Goal: Task Accomplishment & Management: Manage account settings

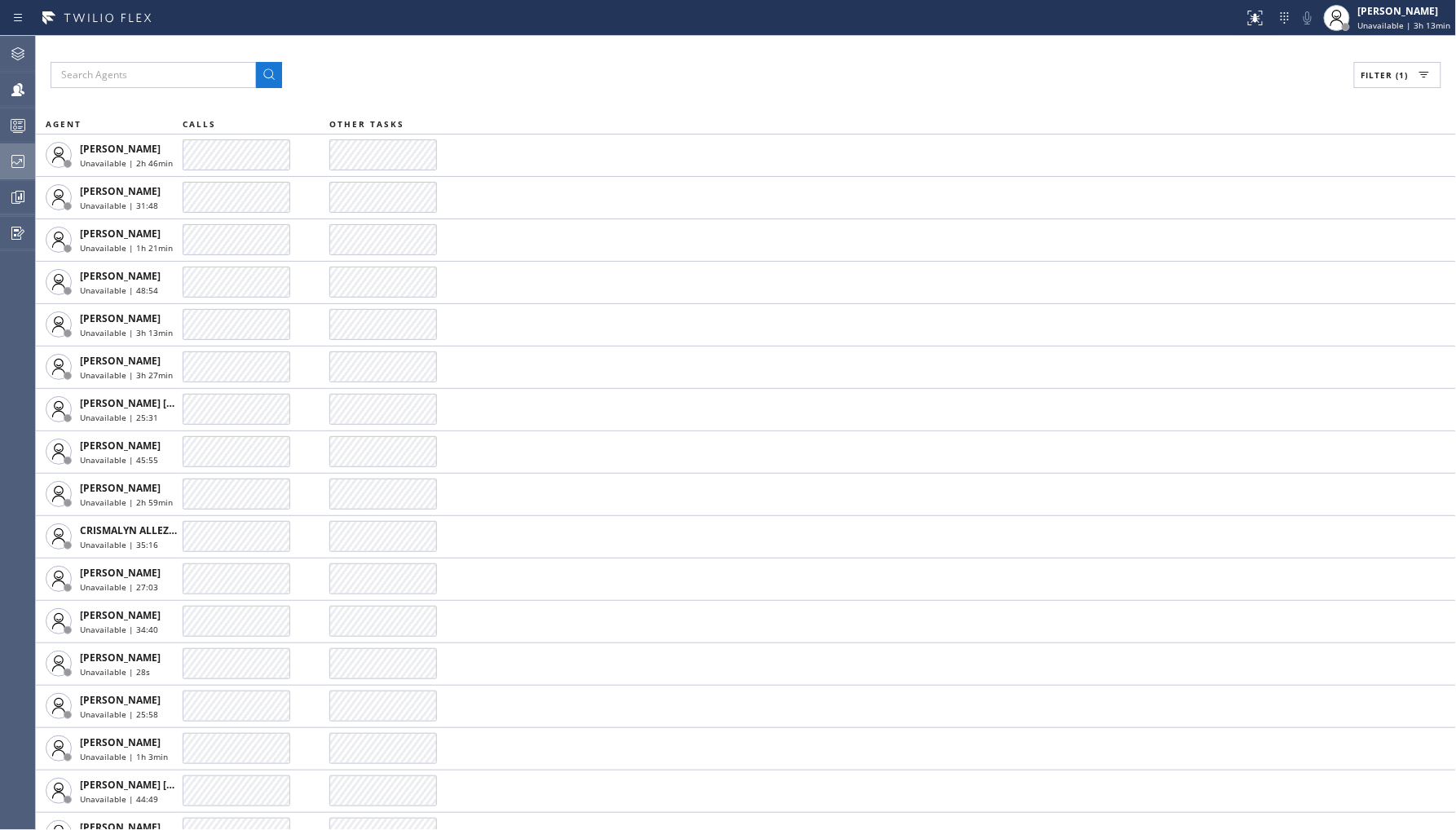
click at [9, 152] on icon at bounding box center [18, 162] width 20 height 20
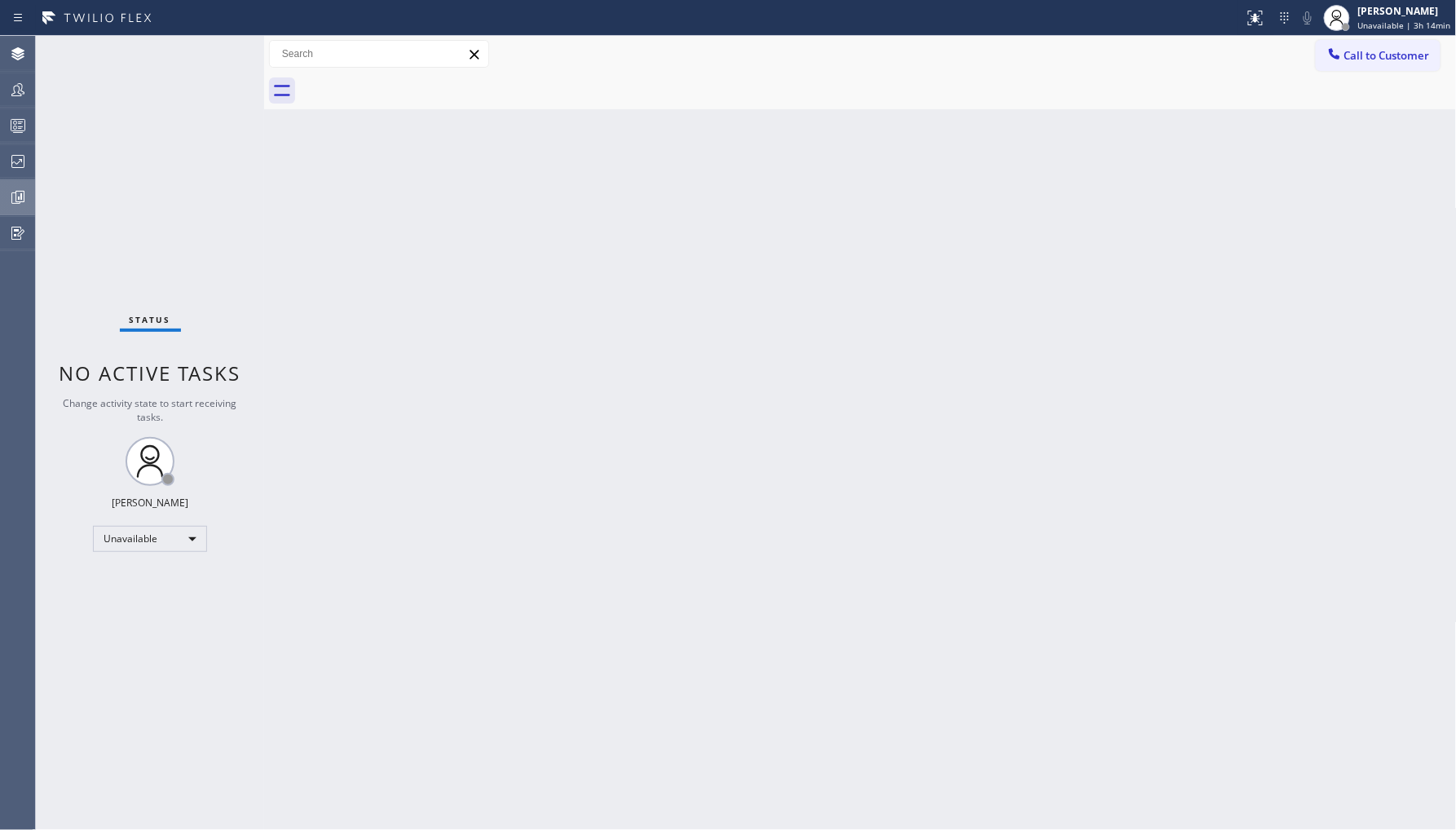
click at [19, 179] on button "Analyze" at bounding box center [17, 197] width 35 height 36
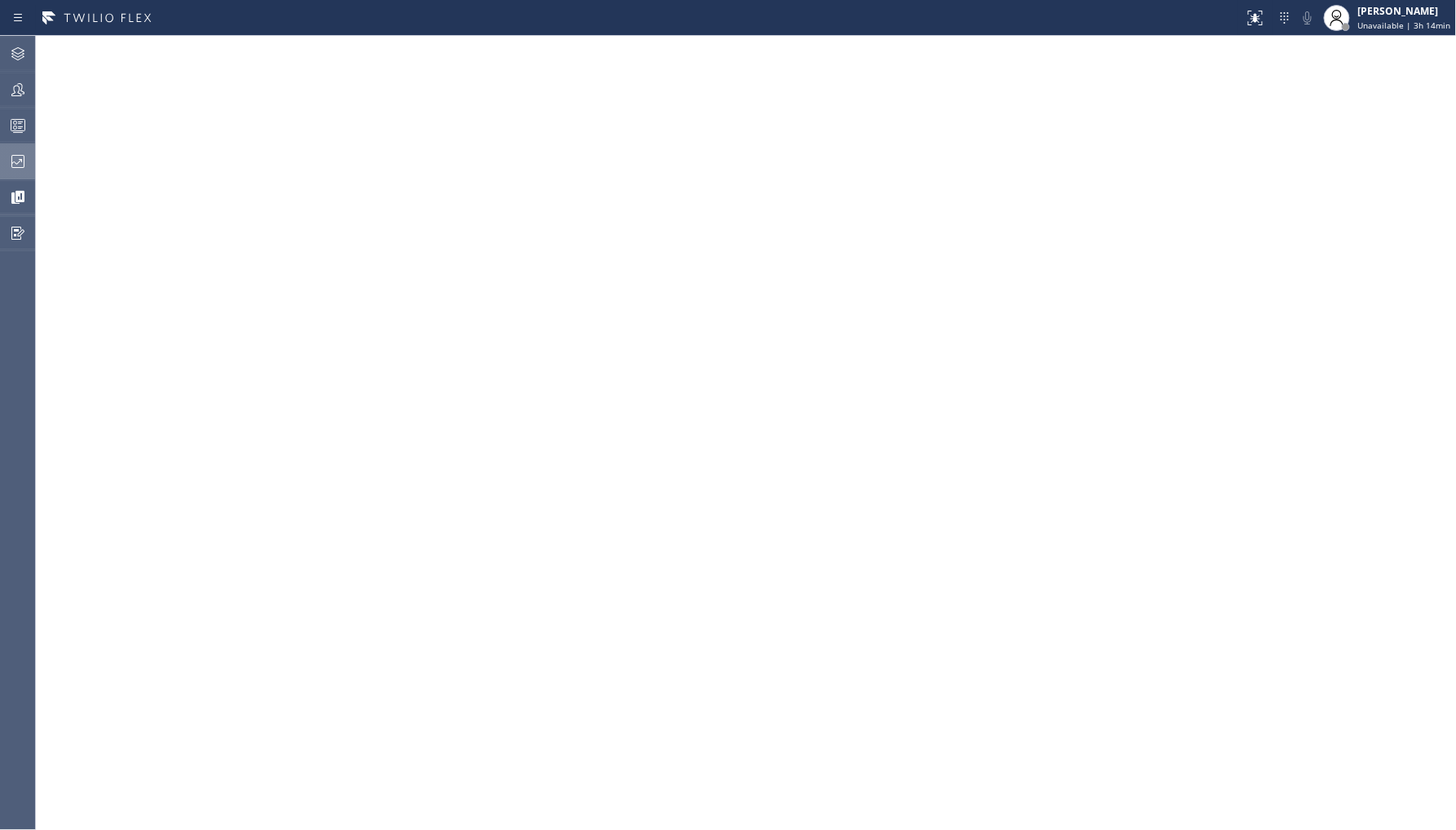
click at [11, 166] on icon at bounding box center [18, 162] width 13 height 13
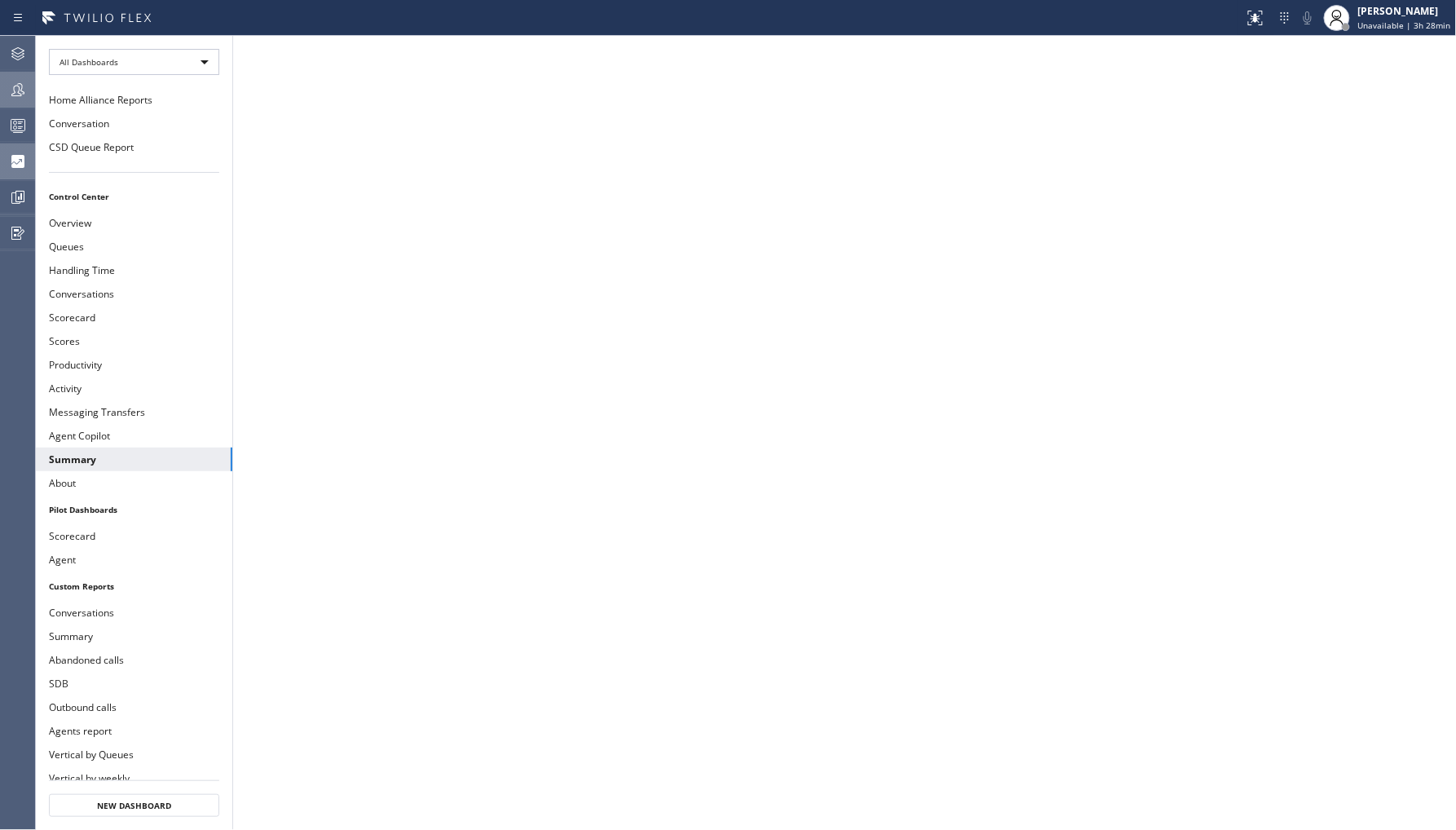
click at [11, 78] on div at bounding box center [18, 89] width 36 height 33
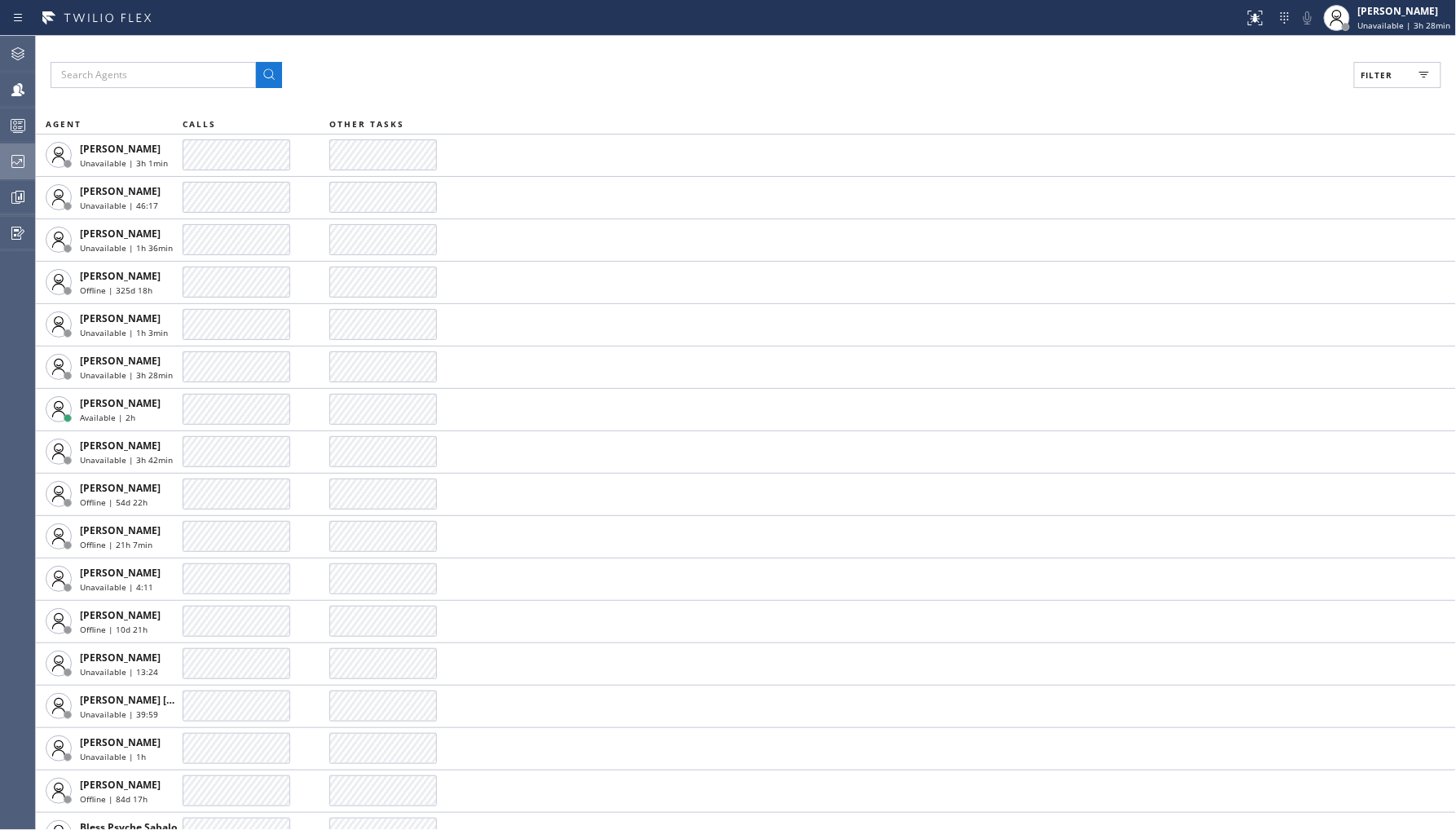
click at [1376, 63] on button "Filter" at bounding box center [1398, 75] width 87 height 26
click at [1239, 250] on label "Break" at bounding box center [1335, 245] width 214 height 14
click at [1229, 250] on input "Break" at bounding box center [1219, 245] width 20 height 20
checkbox input "true"
click at [1350, 103] on button "Apply" at bounding box center [1356, 93] width 59 height 23
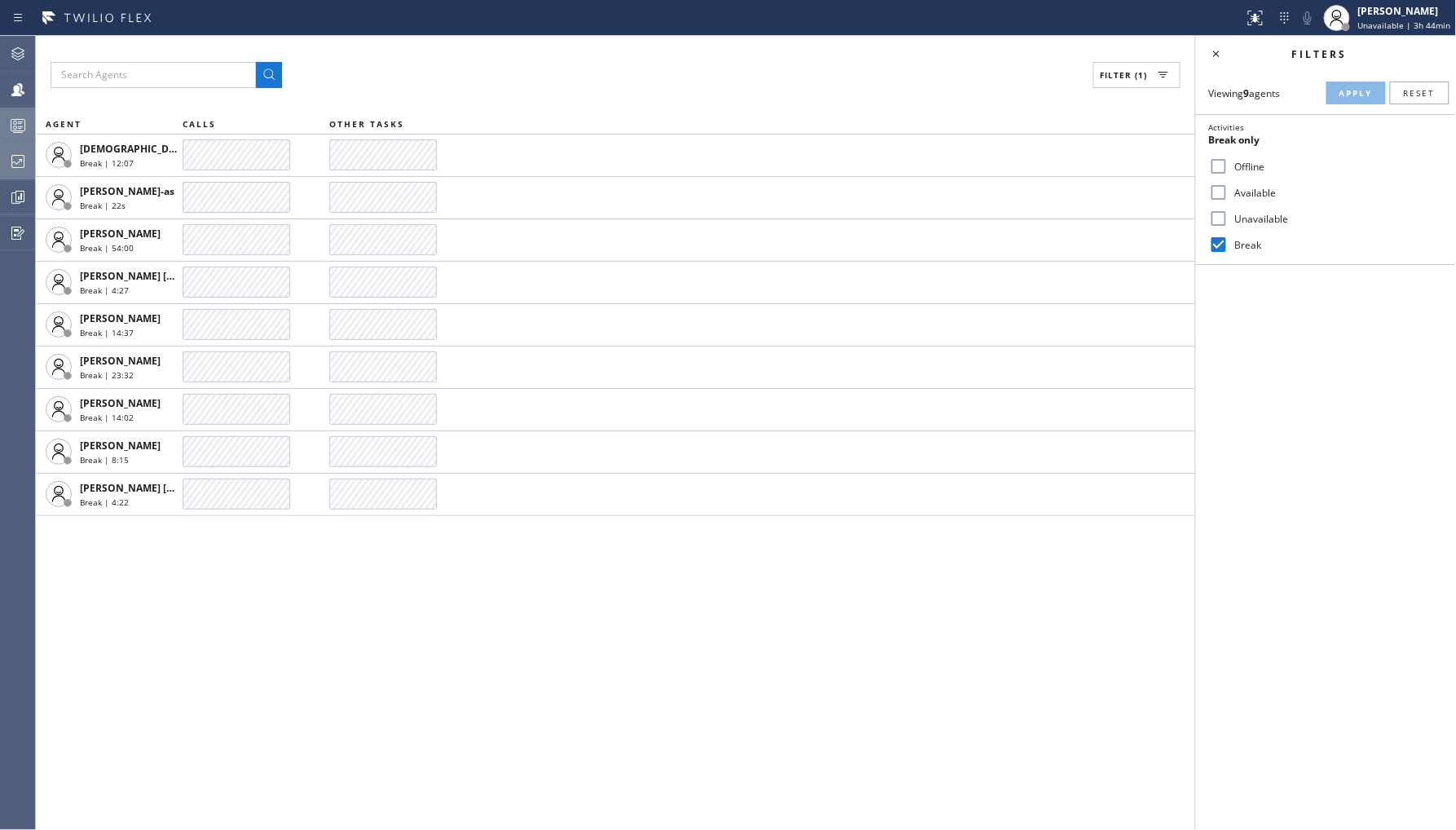
click at [30, 141] on div at bounding box center [18, 126] width 36 height 33
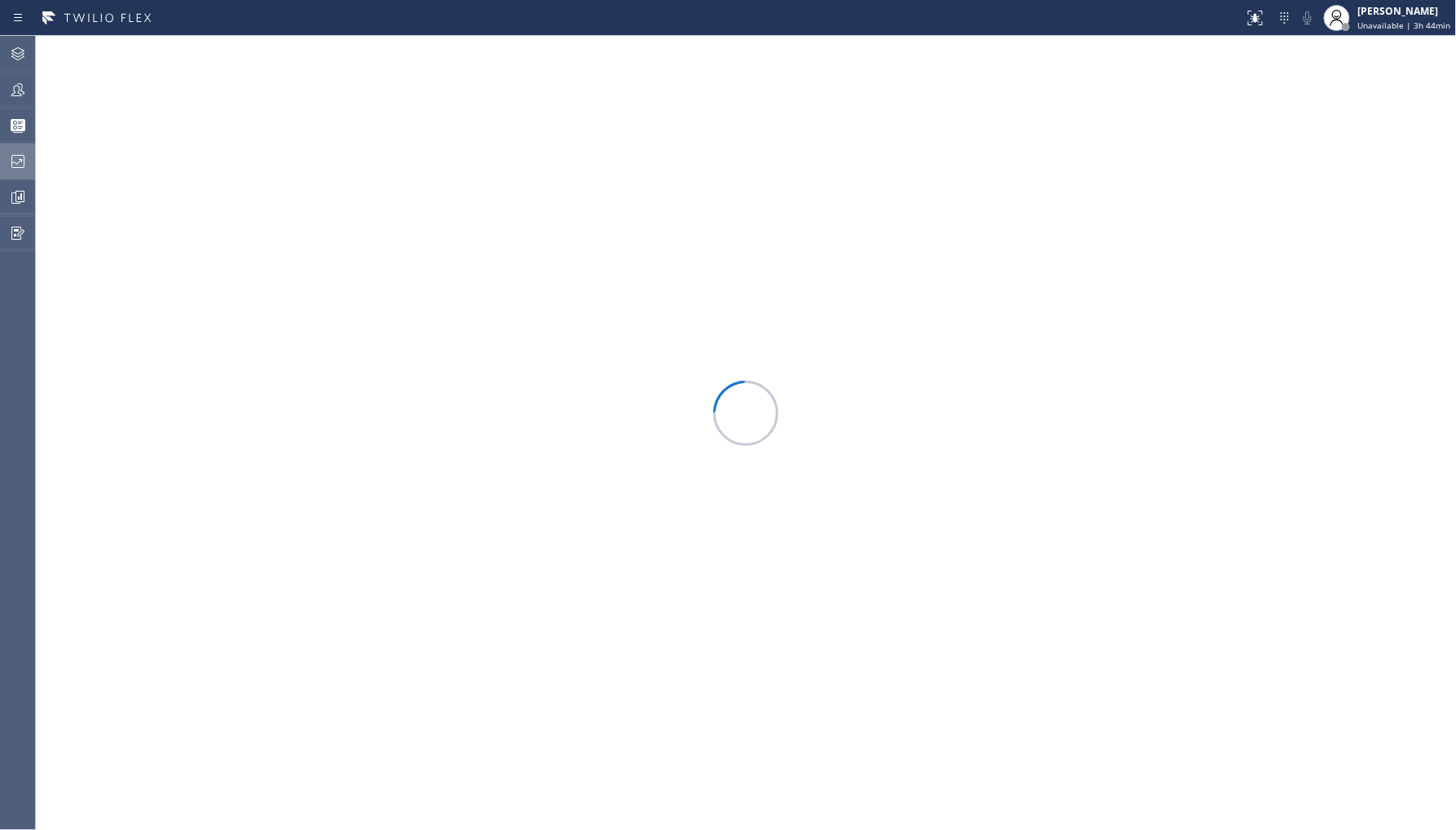
click at [19, 164] on icon at bounding box center [18, 162] width 20 height 20
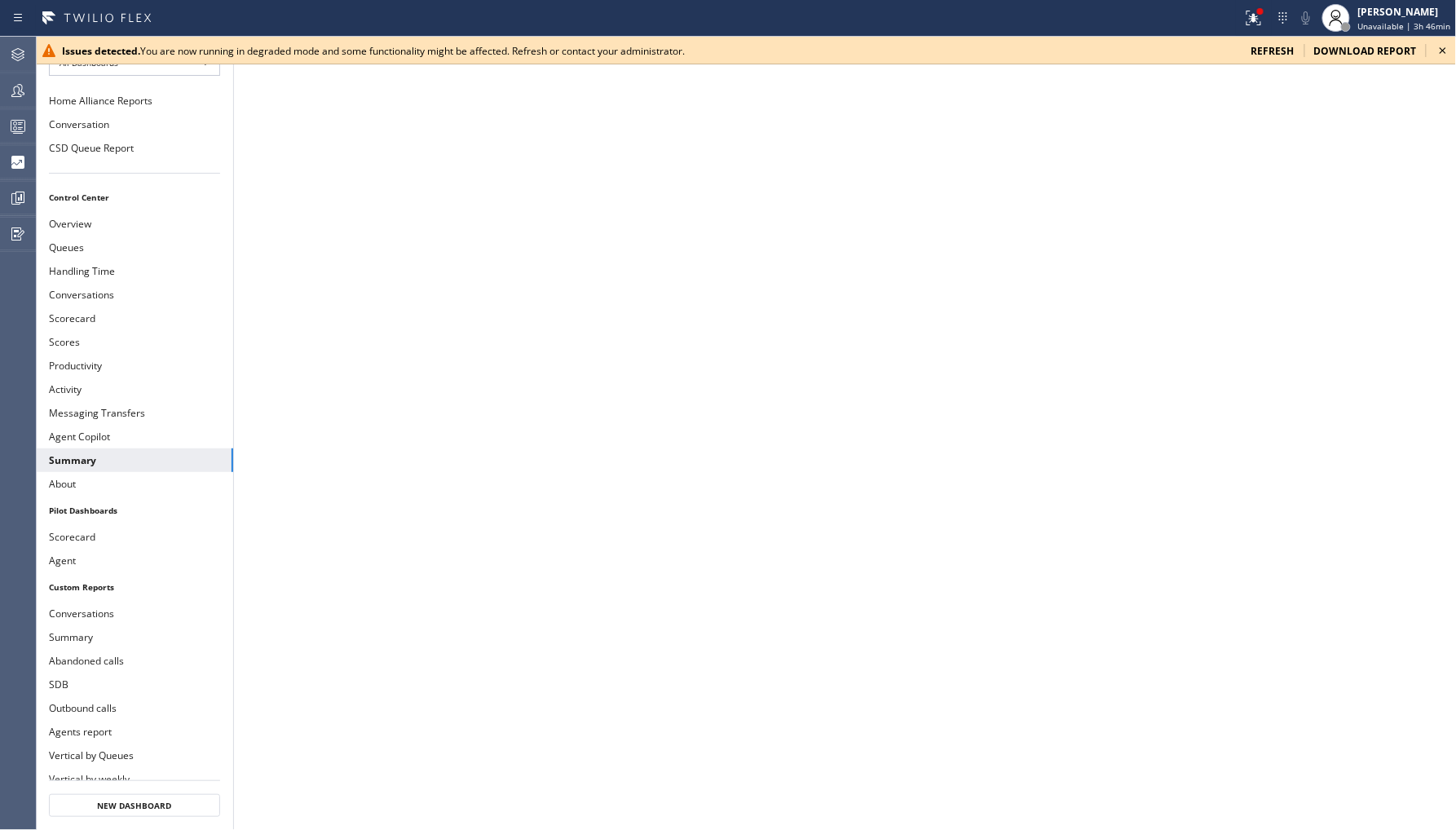
click at [1444, 57] on icon at bounding box center [1443, 51] width 20 height 20
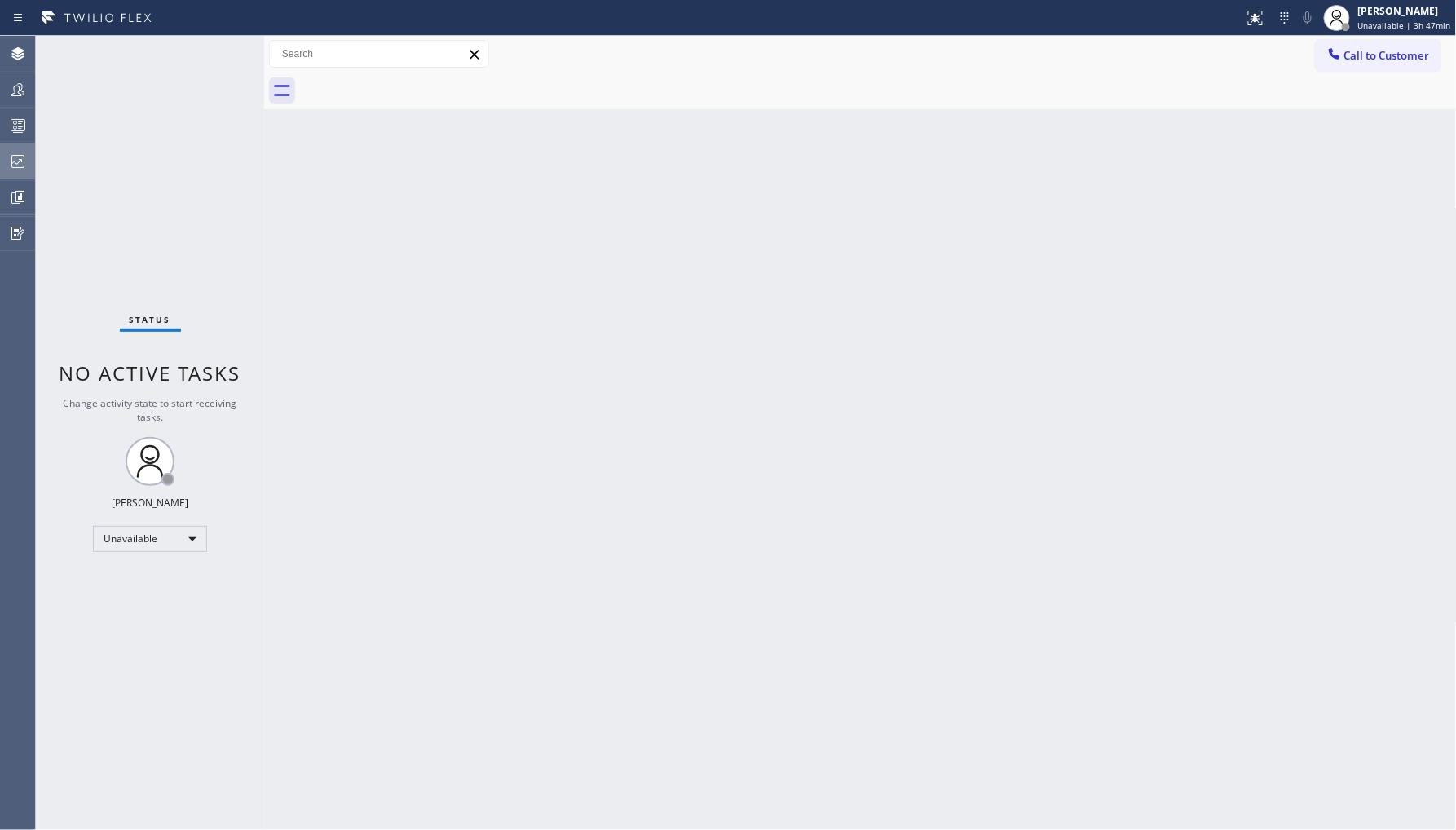
click at [25, 165] on icon at bounding box center [18, 162] width 20 height 20
click at [21, 158] on icon at bounding box center [18, 162] width 20 height 20
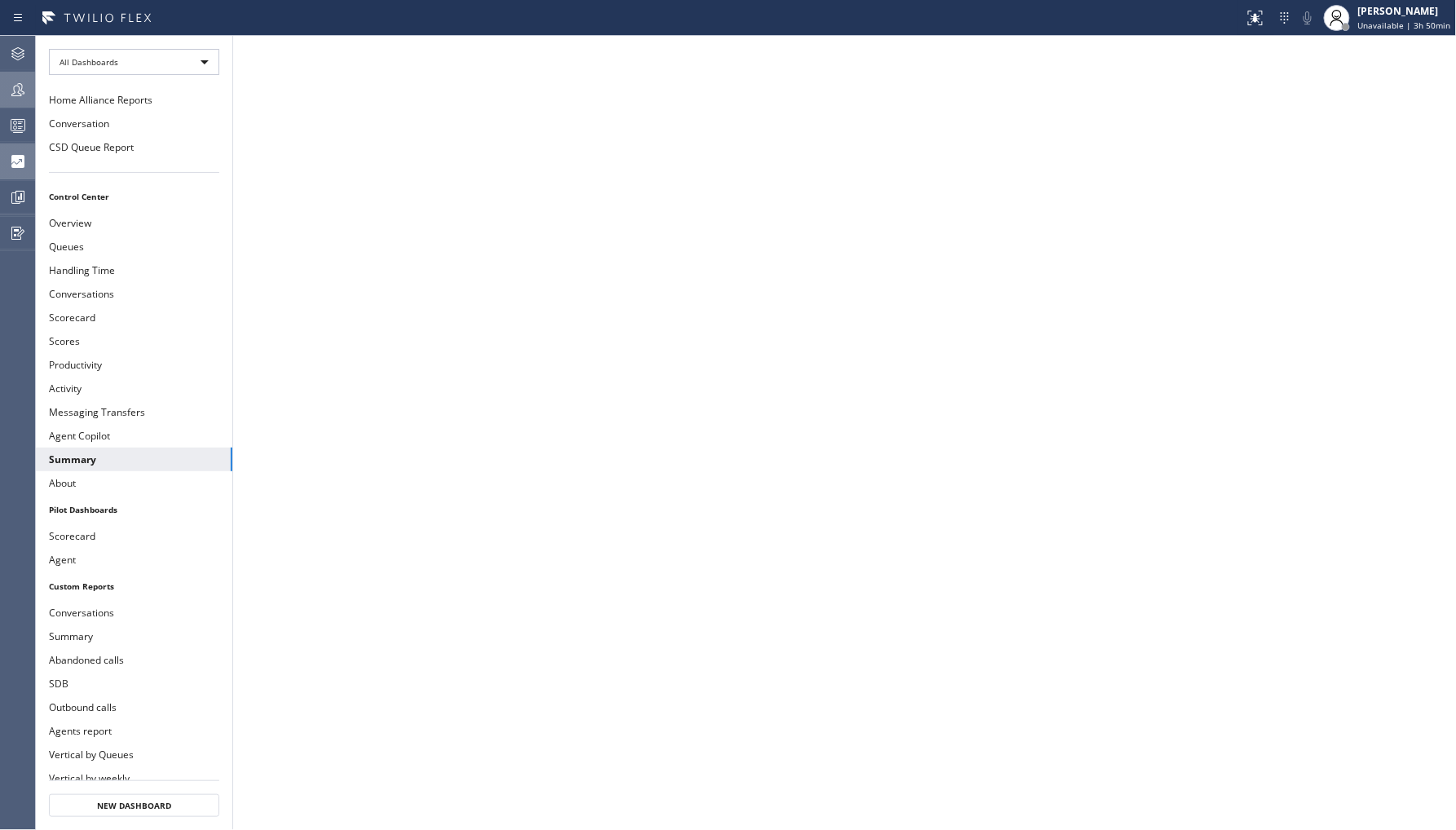
click at [10, 92] on icon at bounding box center [18, 89] width 20 height 20
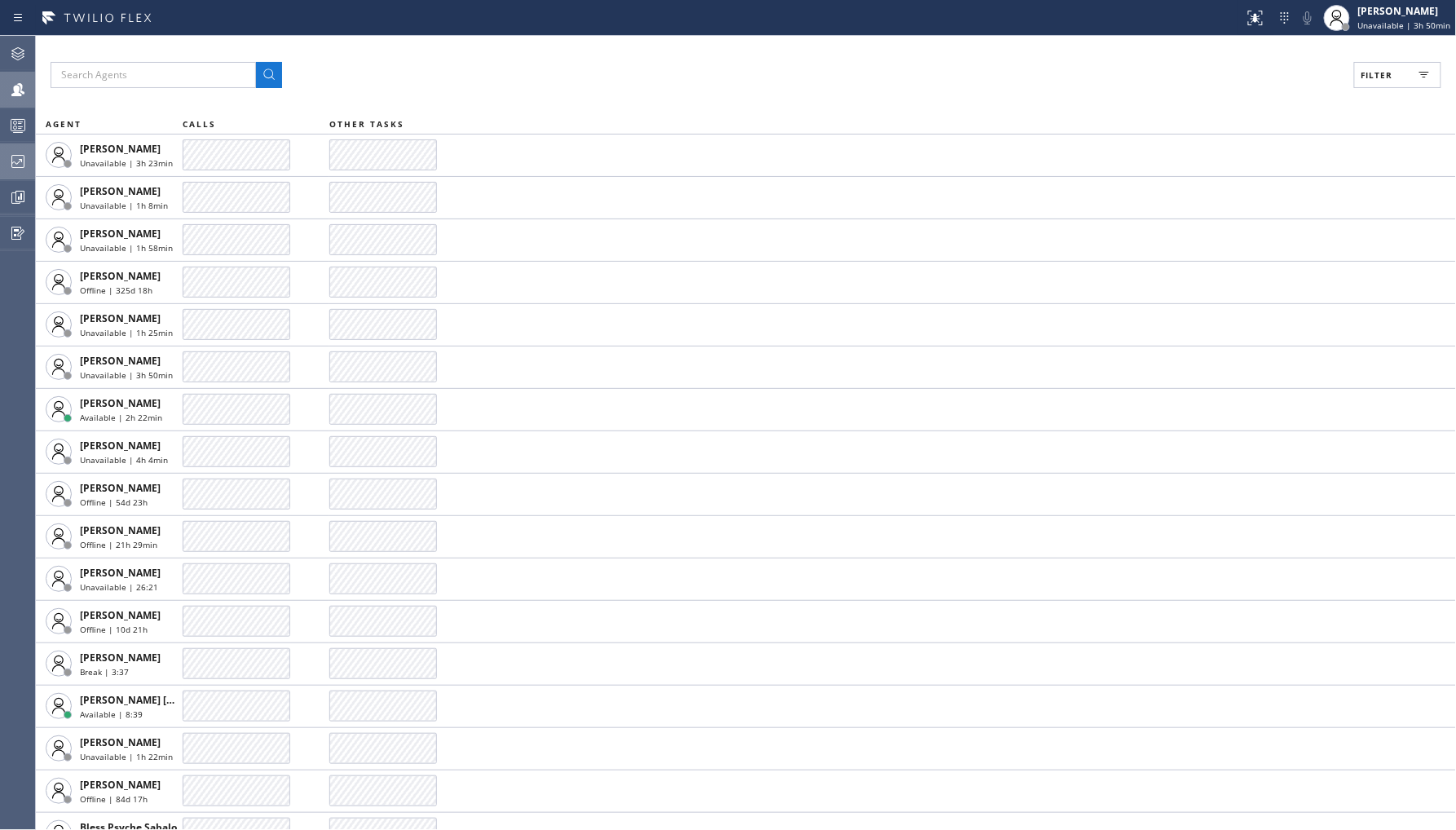
click at [1378, 77] on span "Filter" at bounding box center [1377, 75] width 32 height 11
click at [1240, 239] on label "Break" at bounding box center [1335, 245] width 214 height 14
click at [1229, 239] on input "Break" at bounding box center [1219, 245] width 20 height 20
checkbox input "true"
click at [1347, 94] on span "Apply" at bounding box center [1356, 93] width 34 height 11
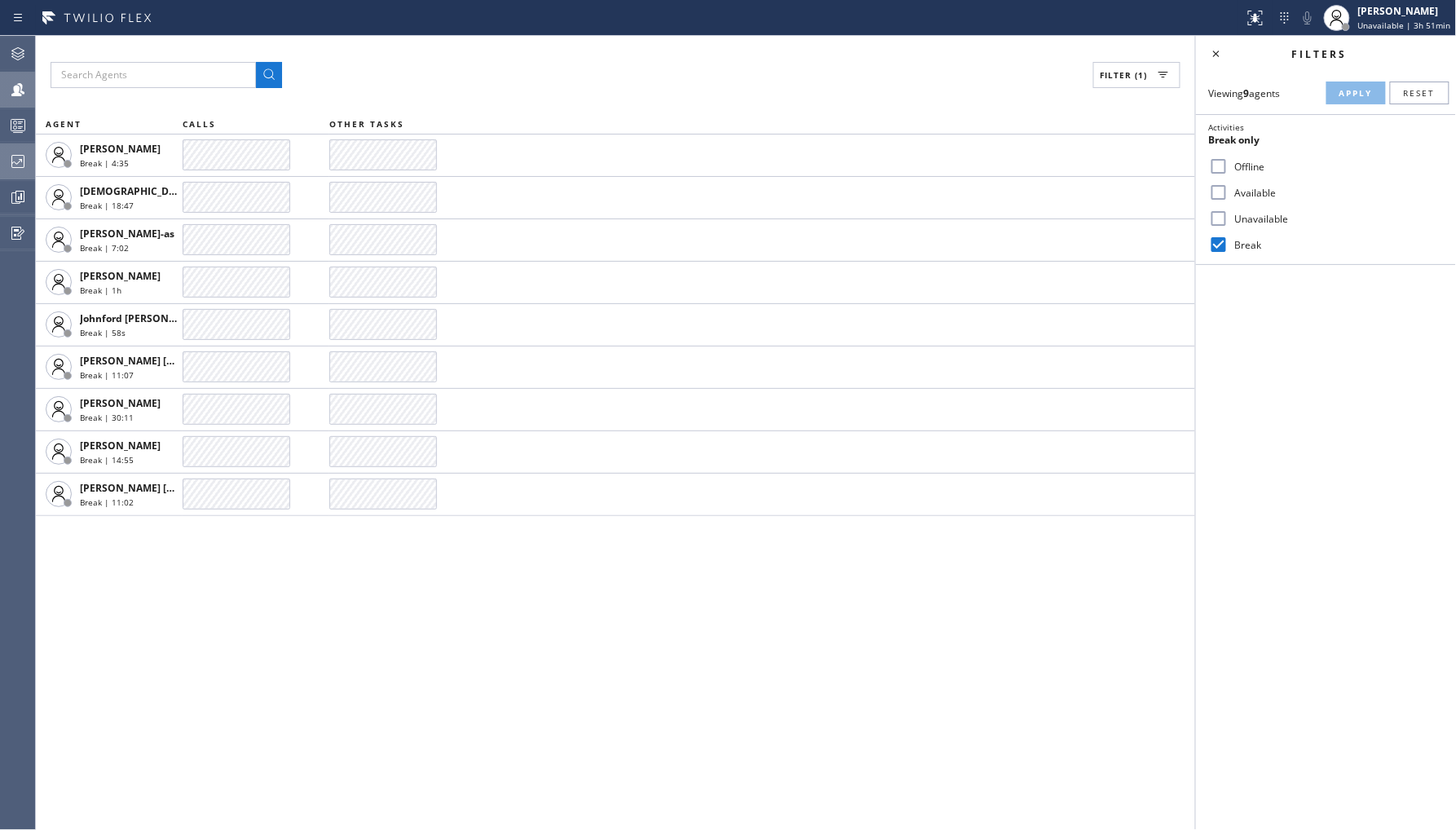
click at [1232, 220] on label "Unavailable" at bounding box center [1335, 218] width 214 height 14
click at [1229, 220] on input "Unavailable" at bounding box center [1219, 218] width 20 height 20
checkbox input "true"
click at [1257, 241] on label "Break" at bounding box center [1335, 245] width 214 height 14
click at [1229, 241] on input "Break" at bounding box center [1219, 245] width 20 height 20
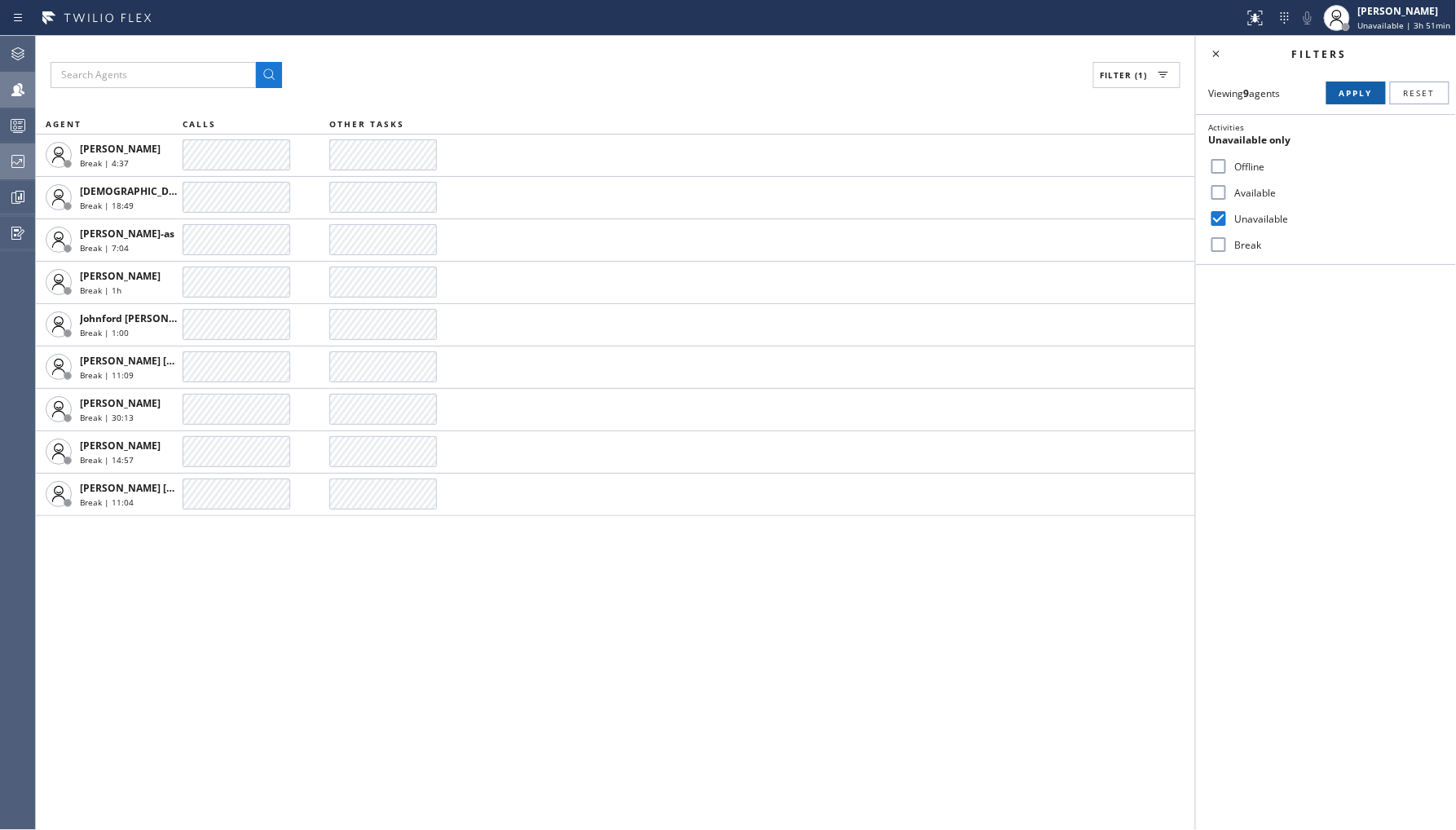
click at [1350, 103] on button "Apply" at bounding box center [1356, 93] width 59 height 23
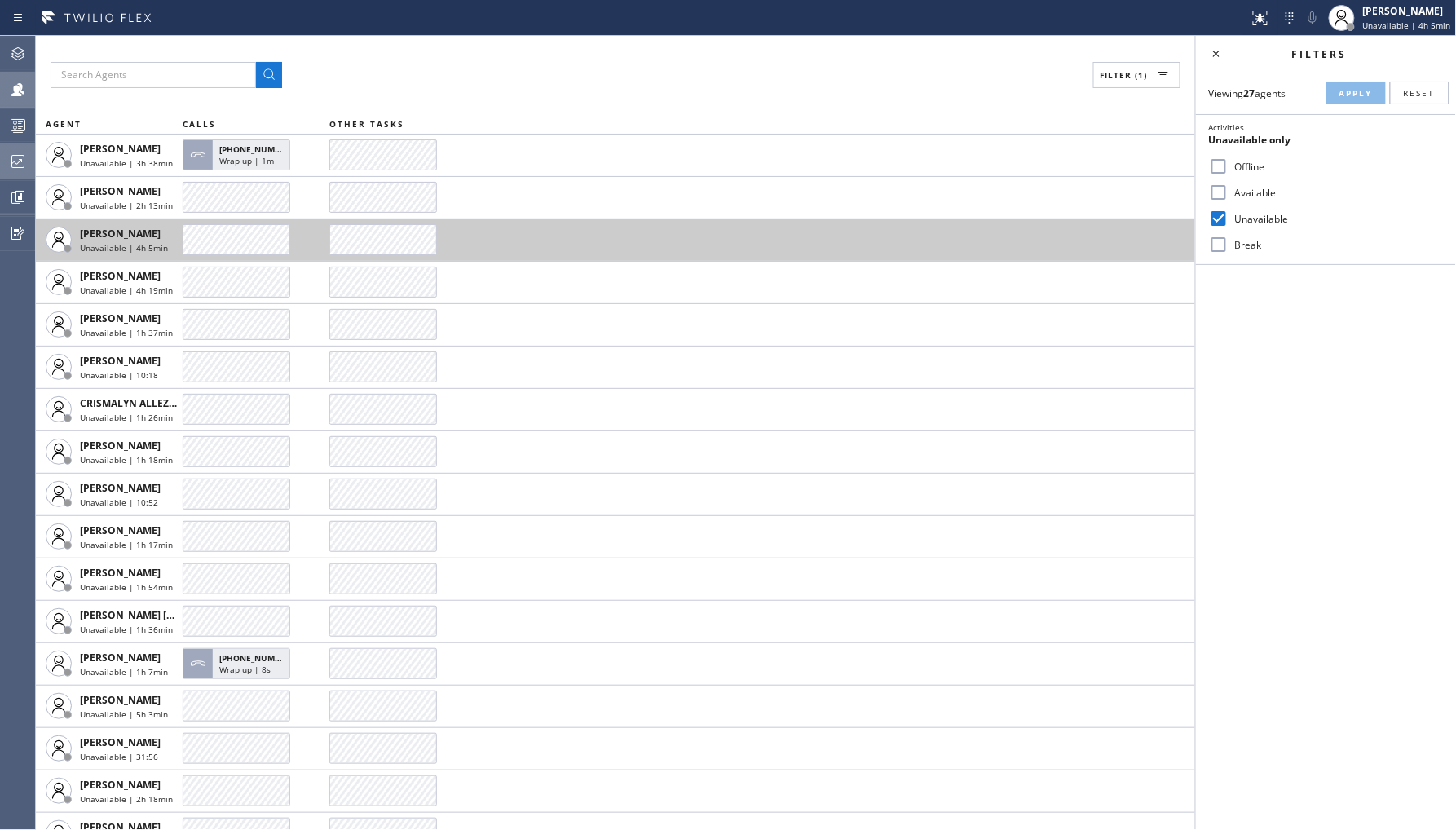
click at [515, 248] on td at bounding box center [762, 240] width 866 height 43
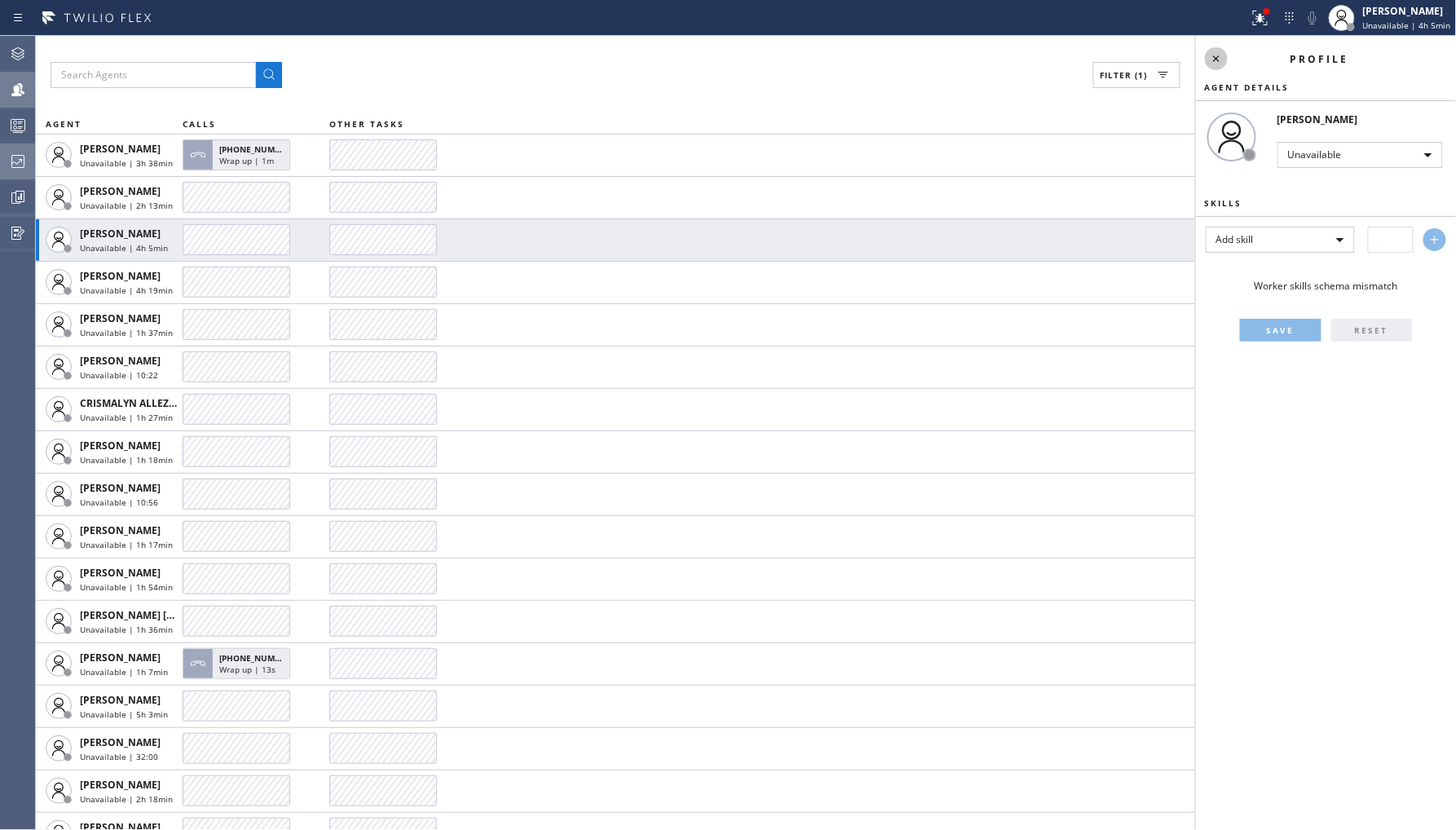
click at [1217, 55] on icon at bounding box center [1216, 59] width 20 height 20
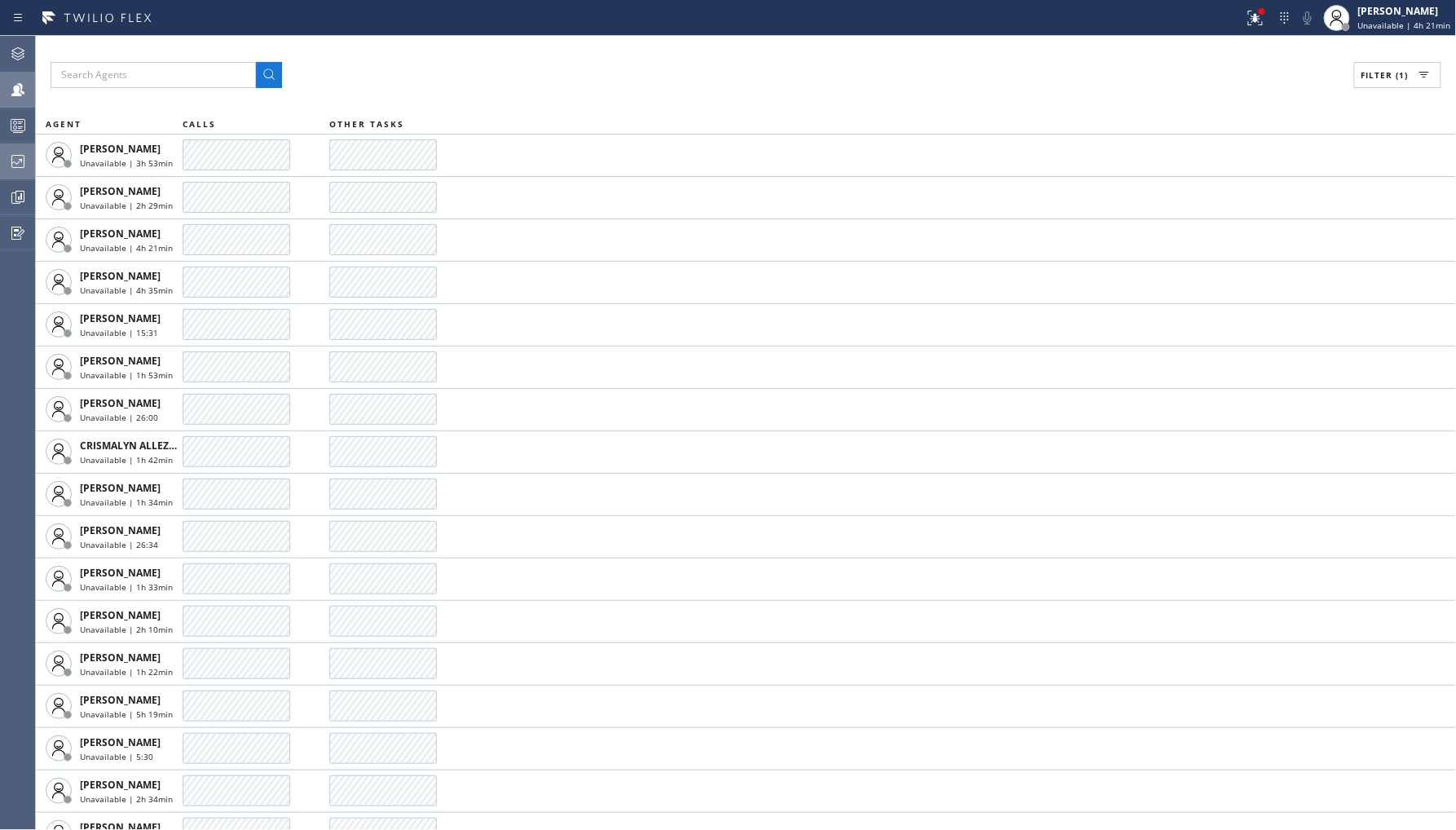
click at [26, 163] on icon at bounding box center [18, 162] width 20 height 20
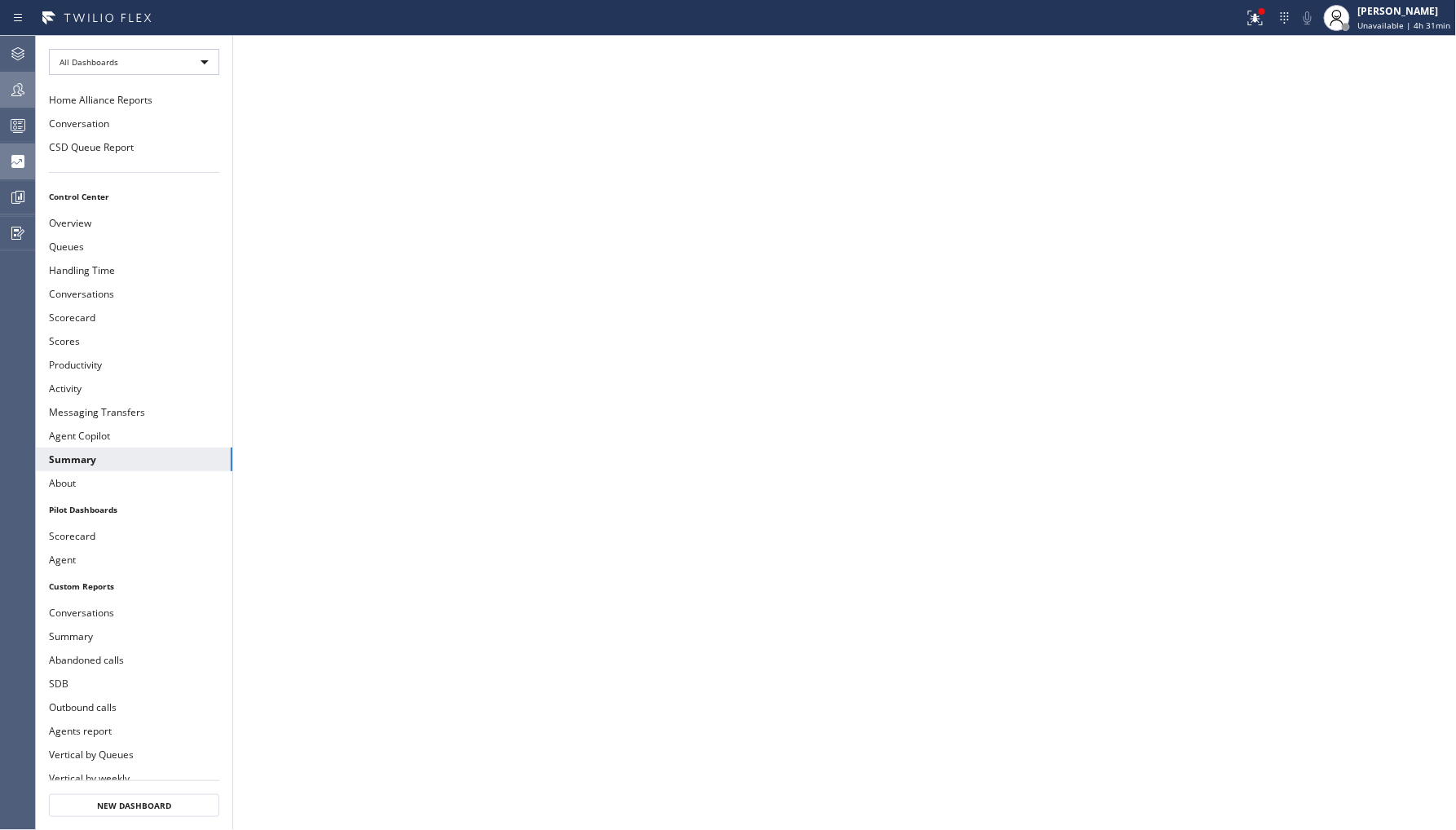
click at [13, 100] on div at bounding box center [18, 89] width 36 height 33
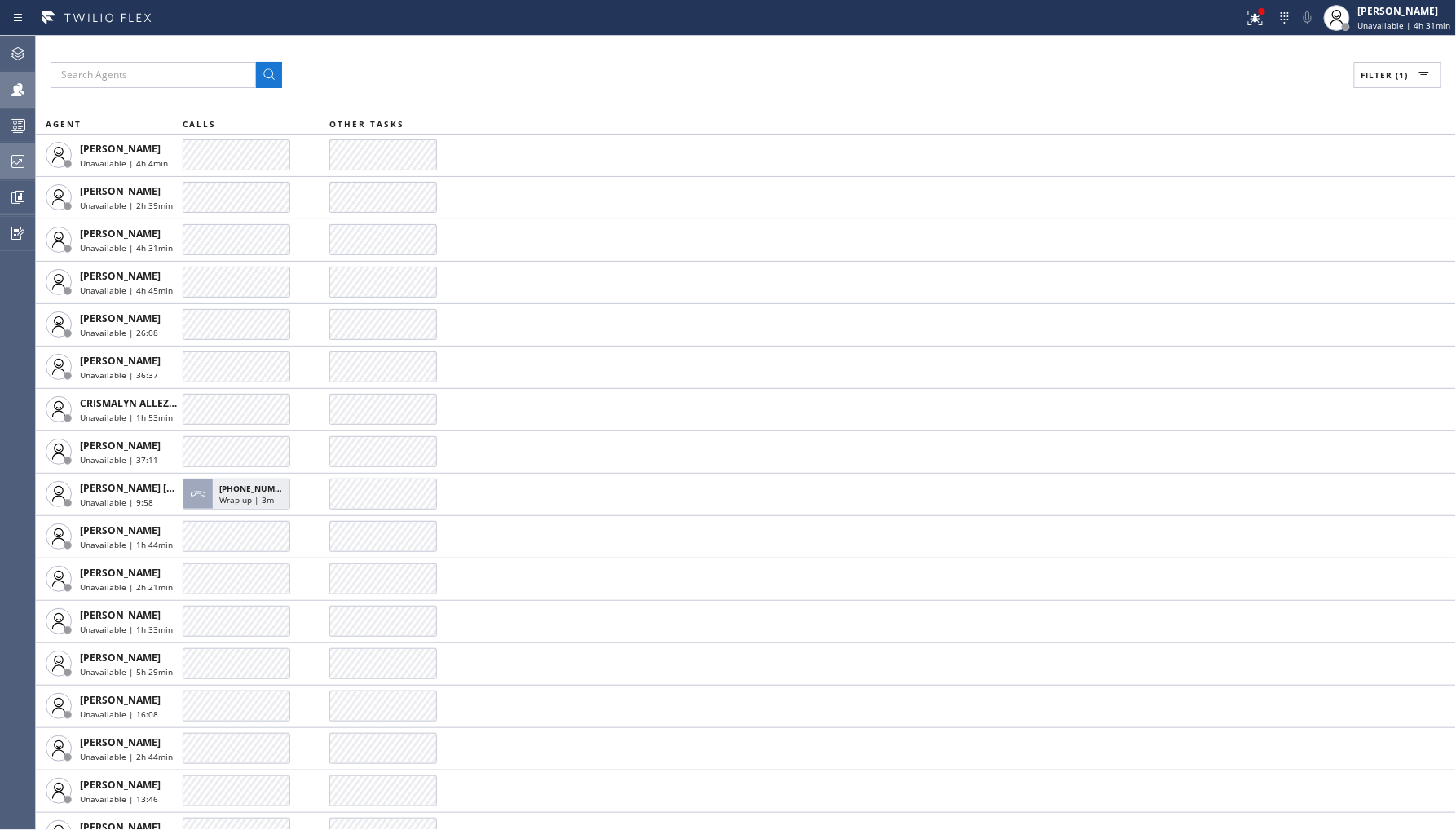
click at [18, 76] on div at bounding box center [18, 89] width 36 height 33
click at [1374, 71] on span "Filter (1)" at bounding box center [1385, 75] width 48 height 11
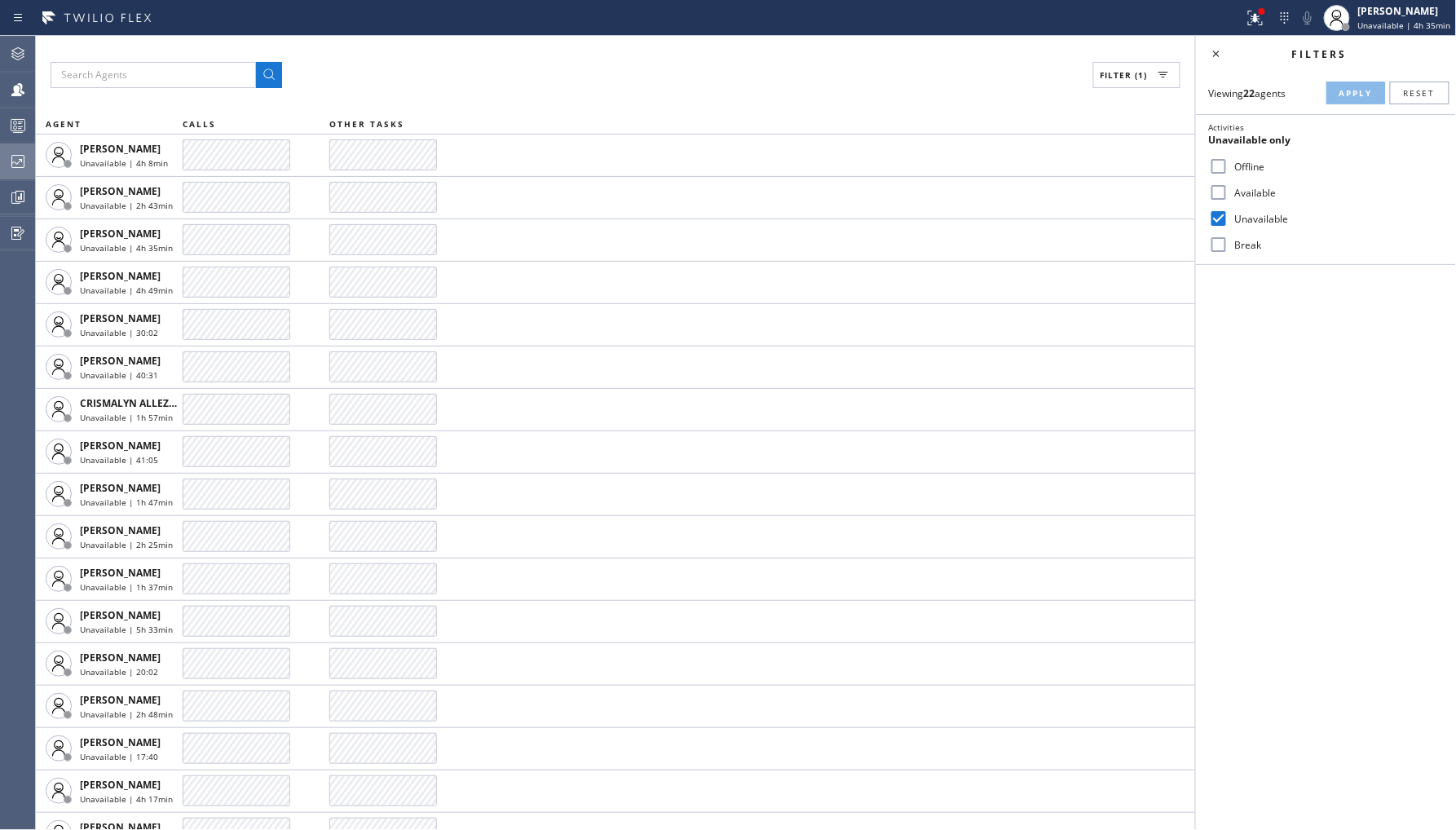
click at [1243, 241] on label "Break" at bounding box center [1335, 245] width 214 height 14
click at [1229, 241] on input "Break" at bounding box center [1219, 245] width 20 height 20
checkbox input "true"
click at [1256, 222] on label "Unavailable" at bounding box center [1335, 218] width 214 height 14
click at [1229, 222] on input "Unavailable" at bounding box center [1219, 218] width 20 height 20
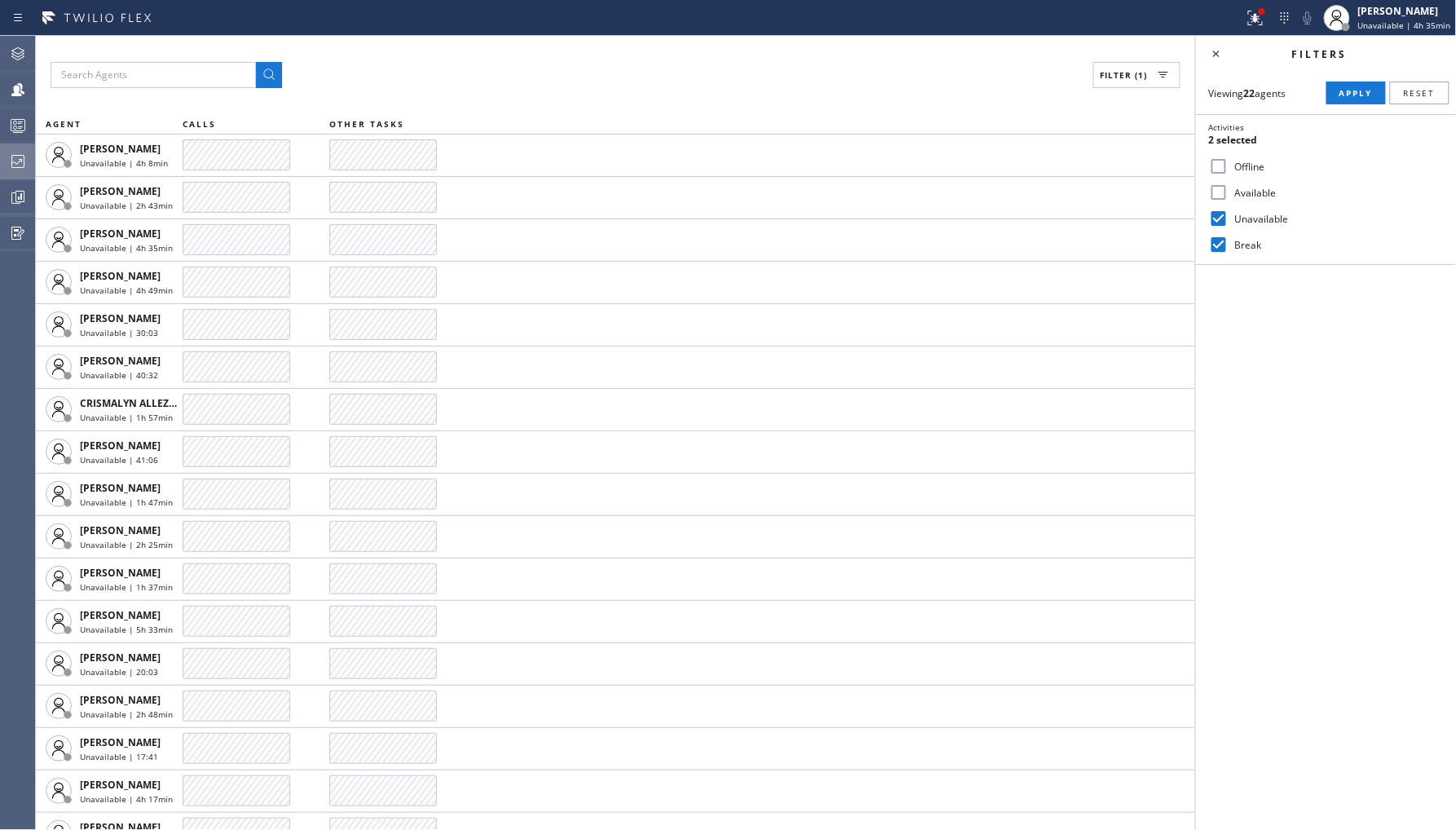
checkbox input "false"
click at [1345, 103] on button "Apply" at bounding box center [1356, 93] width 59 height 23
drag, startPoint x: 1223, startPoint y: 157, endPoint x: 1252, endPoint y: 185, distance: 40.3
click at [1223, 157] on input "Offline" at bounding box center [1219, 167] width 20 height 20
checkbox input "true"
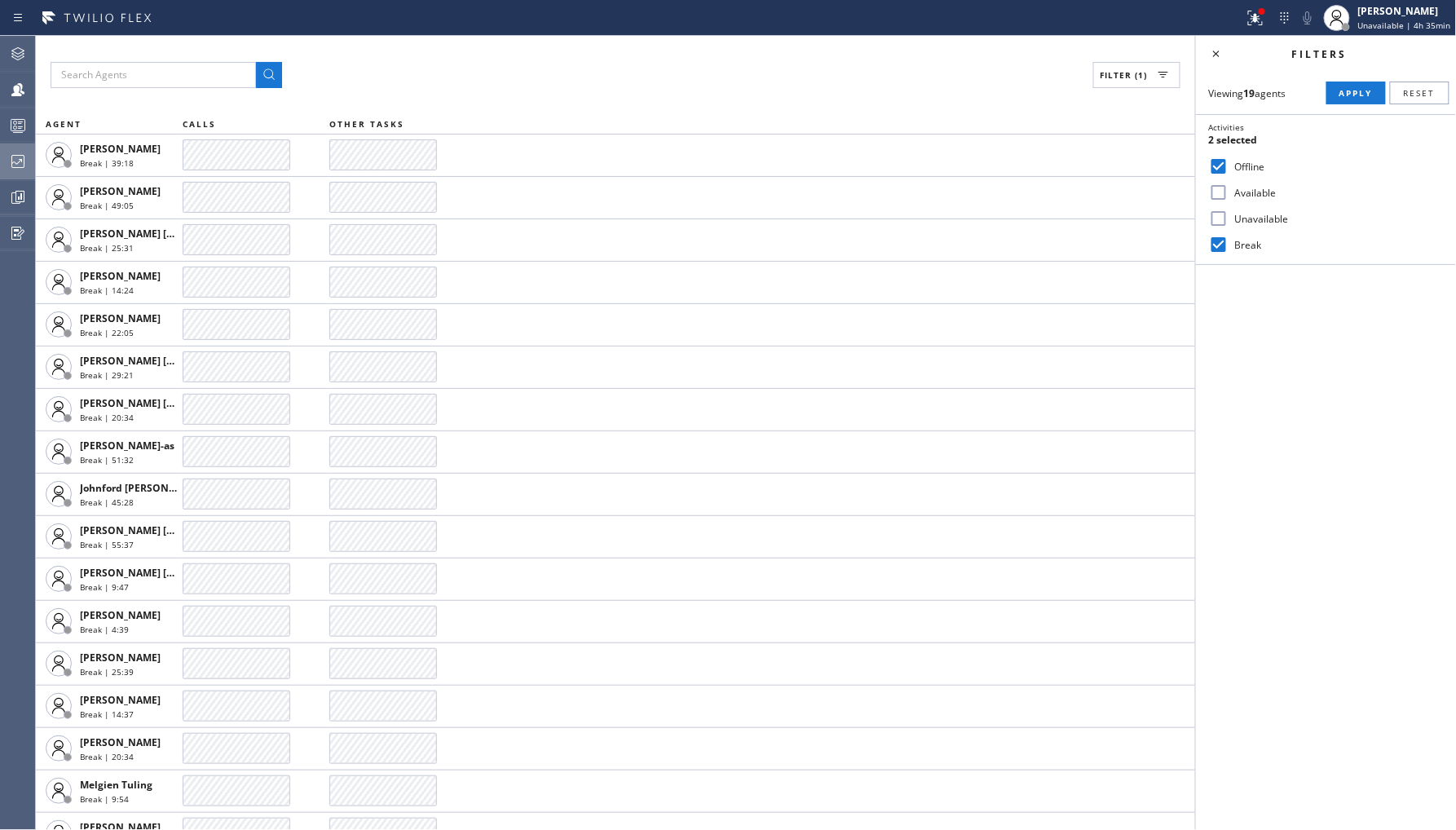
click at [1225, 240] on input "Break" at bounding box center [1219, 245] width 20 height 20
checkbox input "false"
click at [1346, 92] on span "Apply" at bounding box center [1356, 93] width 34 height 11
click at [1256, 223] on label "Unavailable" at bounding box center [1335, 218] width 214 height 14
click at [1229, 223] on input "Unavailable" at bounding box center [1219, 218] width 20 height 20
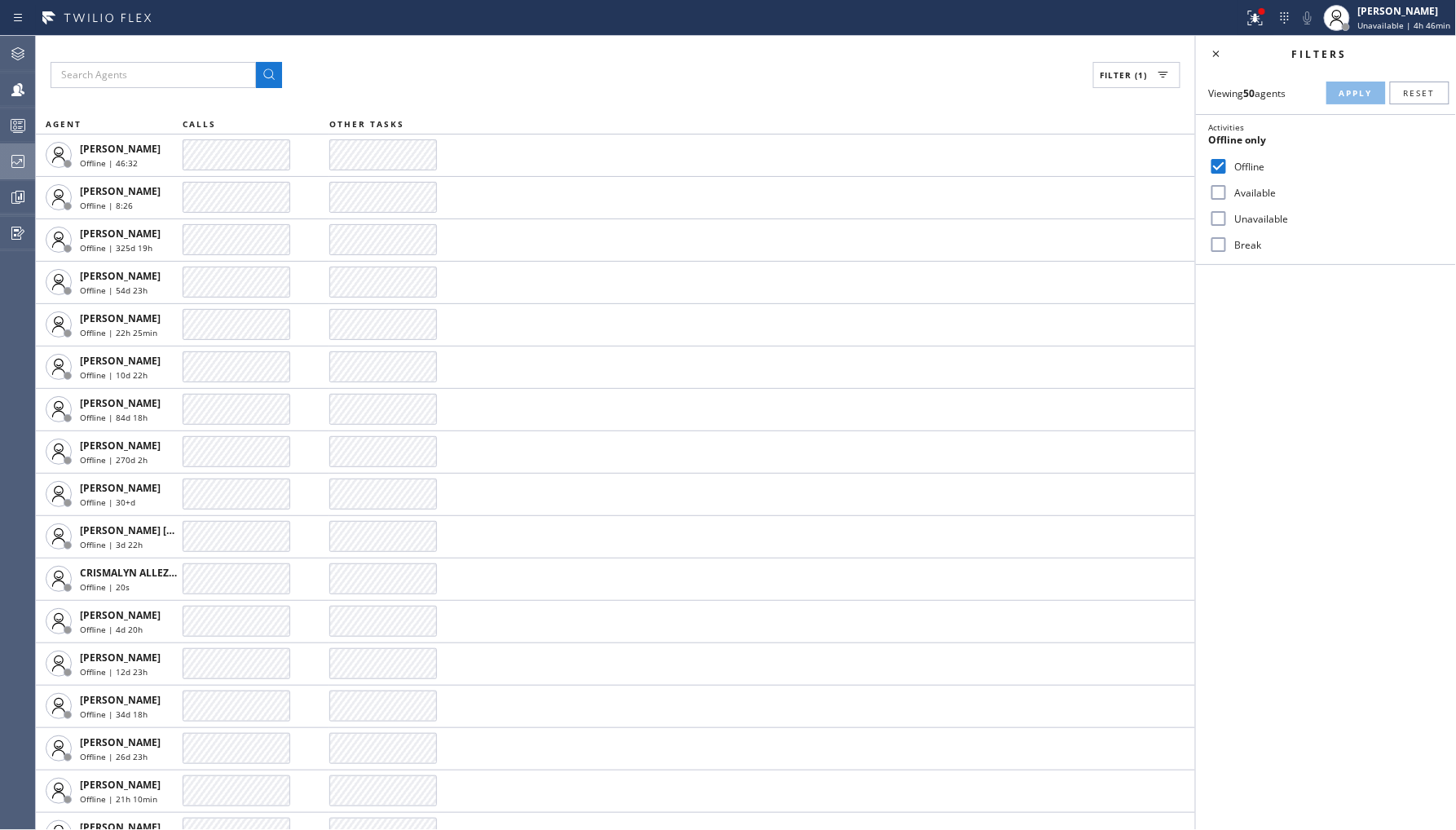
checkbox input "true"
click at [1237, 160] on label "Offline" at bounding box center [1335, 167] width 214 height 14
click at [1229, 159] on input "Offline" at bounding box center [1219, 167] width 20 height 20
checkbox input "false"
click at [1331, 101] on button "Apply" at bounding box center [1356, 93] width 59 height 23
